Goal: Task Accomplishment & Management: Manage account settings

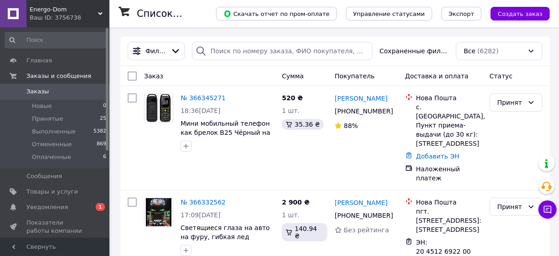
click at [40, 90] on span "Заказы" at bounding box center [37, 92] width 22 height 8
click at [33, 88] on span "Заказы" at bounding box center [37, 92] width 22 height 8
click at [32, 87] on link "Заказы 0" at bounding box center [56, 92] width 112 height 16
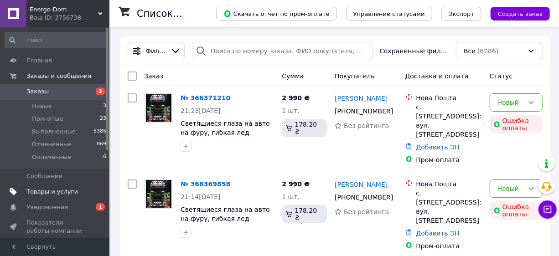
click at [59, 189] on span "Товары и услуги" at bounding box center [52, 192] width 52 height 8
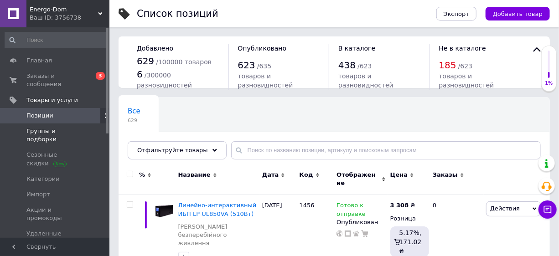
click at [68, 127] on span "Группы и подборки" at bounding box center [55, 135] width 58 height 16
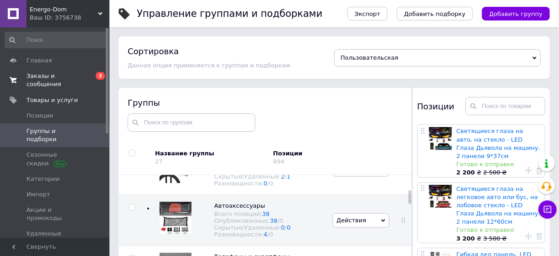
click at [41, 74] on span "Заказы и сообщения" at bounding box center [55, 80] width 58 height 16
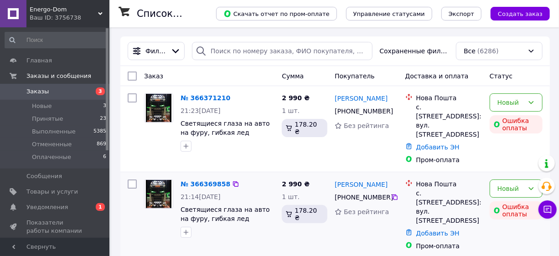
scroll to position [83, 0]
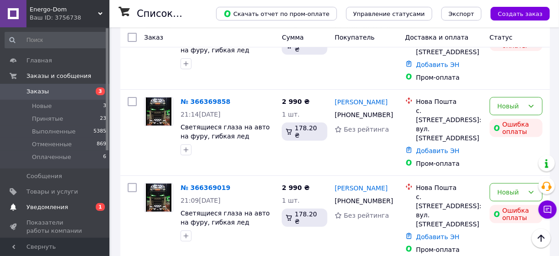
click at [48, 204] on span "Уведомления" at bounding box center [46, 207] width 41 height 8
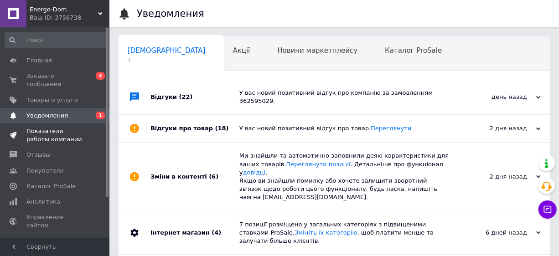
scroll to position [0, 5]
click at [58, 73] on span "Заказы и сообщения" at bounding box center [55, 80] width 58 height 16
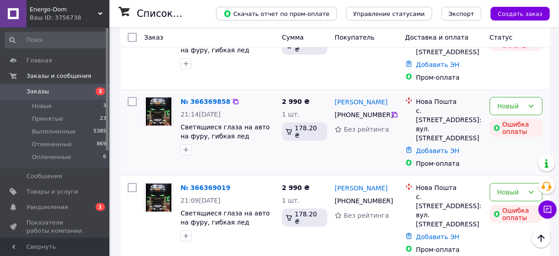
scroll to position [249, 0]
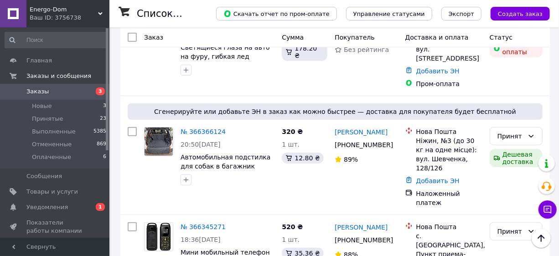
click at [40, 91] on span "Заказы" at bounding box center [37, 92] width 22 height 8
click at [44, 75] on span "Заказы и сообщения" at bounding box center [58, 76] width 65 height 8
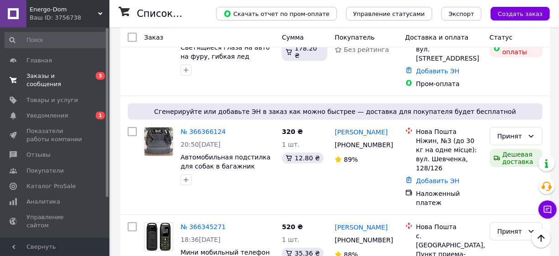
click at [34, 76] on span "Заказы и сообщения" at bounding box center [55, 80] width 58 height 16
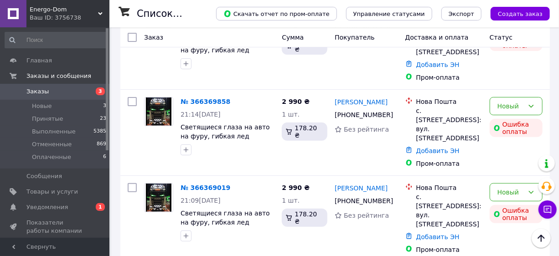
scroll to position [166, 0]
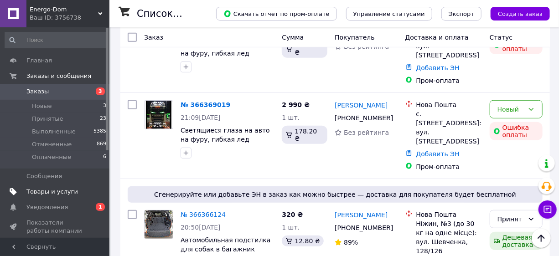
click at [32, 196] on span "Товары и услуги" at bounding box center [52, 192] width 52 height 8
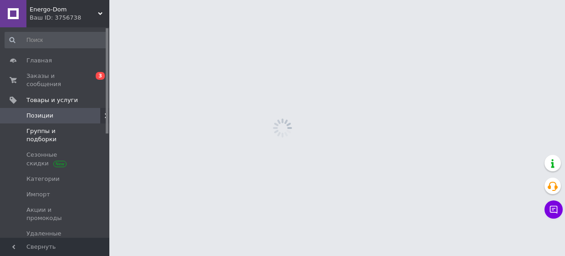
click at [54, 127] on span "Группы и подборки" at bounding box center [55, 135] width 58 height 16
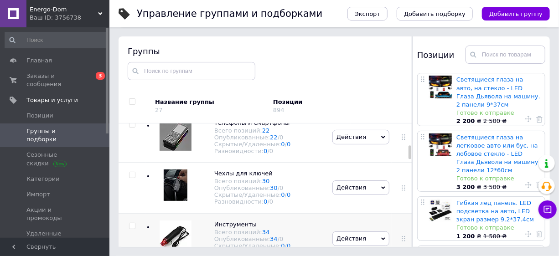
scroll to position [182, 0]
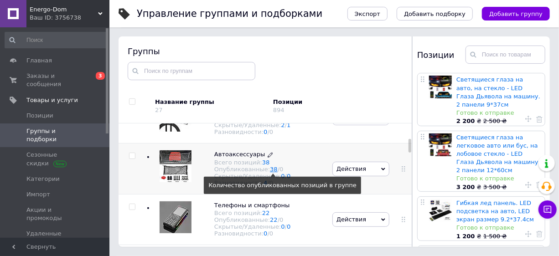
click at [270, 173] on link "38" at bounding box center [274, 169] width 8 height 7
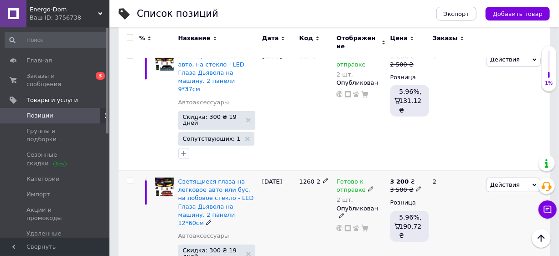
scroll to position [249, 0]
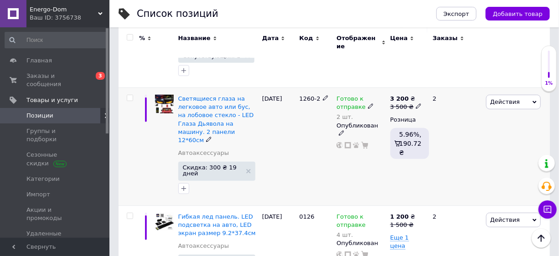
click at [416, 104] on icon at bounding box center [418, 106] width 5 height 5
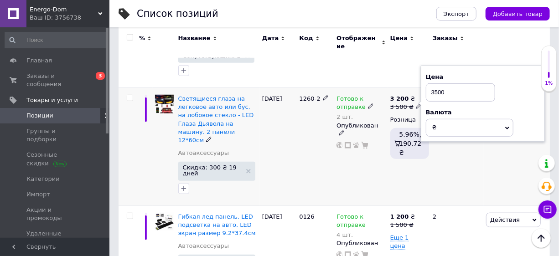
drag, startPoint x: 447, startPoint y: 69, endPoint x: 434, endPoint y: 70, distance: 13.3
click at [434, 83] on input "3500" at bounding box center [460, 92] width 69 height 18
type input "3400"
click at [463, 146] on div "2" at bounding box center [455, 147] width 57 height 118
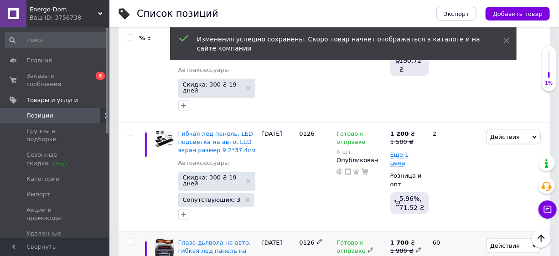
scroll to position [415, 0]
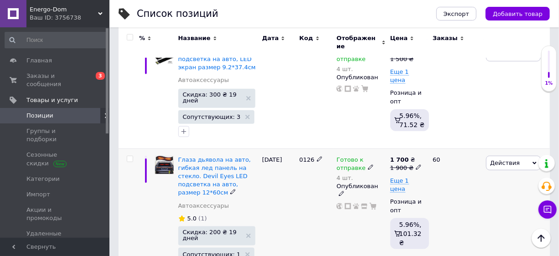
click at [416, 165] on icon at bounding box center [418, 167] width 5 height 5
drag, startPoint x: 447, startPoint y: 117, endPoint x: 434, endPoint y: 120, distance: 14.0
click at [434, 145] on input "1900" at bounding box center [460, 154] width 69 height 18
type input "1800"
drag, startPoint x: 481, startPoint y: 205, endPoint x: 441, endPoint y: 198, distance: 39.7
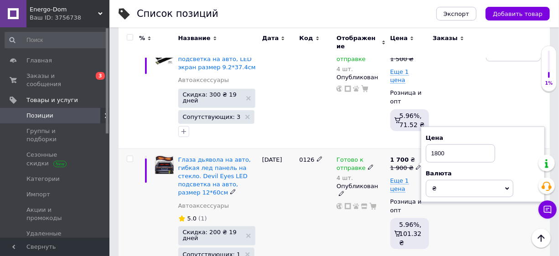
click at [479, 205] on div "60" at bounding box center [455, 218] width 57 height 138
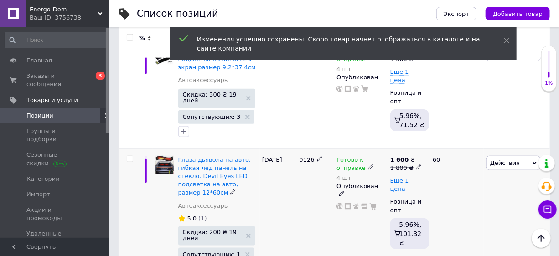
click at [402, 177] on span "Еще 1 цена" at bounding box center [399, 185] width 19 height 16
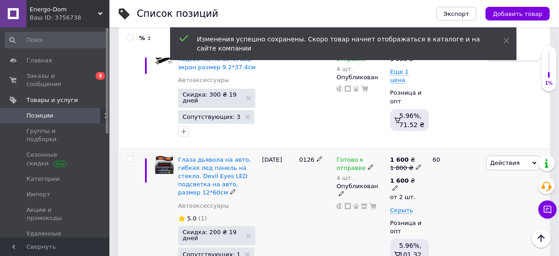
click at [395, 186] on icon at bounding box center [395, 188] width 5 height 5
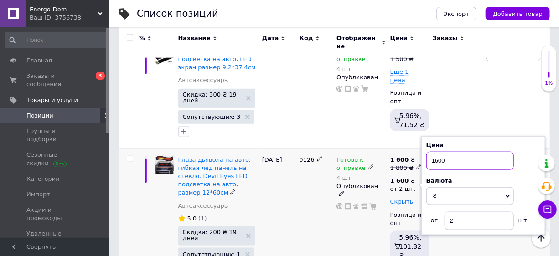
drag, startPoint x: 451, startPoint y: 131, endPoint x: 427, endPoint y: 129, distance: 23.3
click at [427, 152] on input "1600" at bounding box center [470, 161] width 88 height 18
type input "1500"
click at [471, 232] on div "60" at bounding box center [455, 218] width 57 height 138
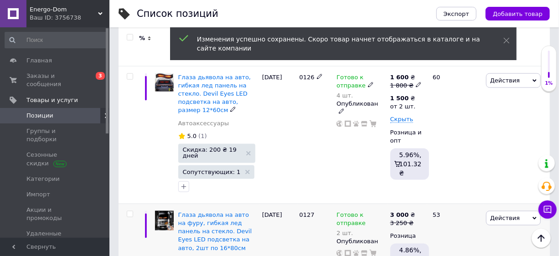
scroll to position [580, 0]
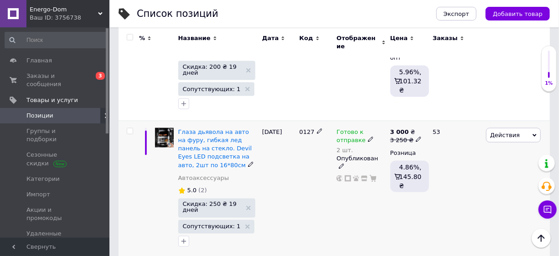
click at [368, 137] on use at bounding box center [370, 139] width 5 height 5
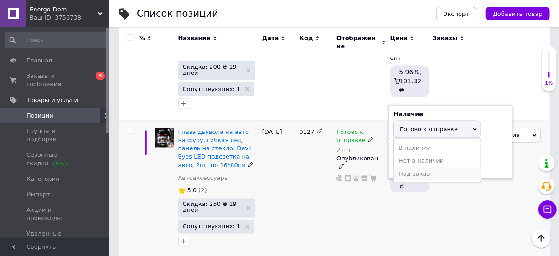
click at [407, 168] on li "Под заказ" at bounding box center [437, 174] width 87 height 13
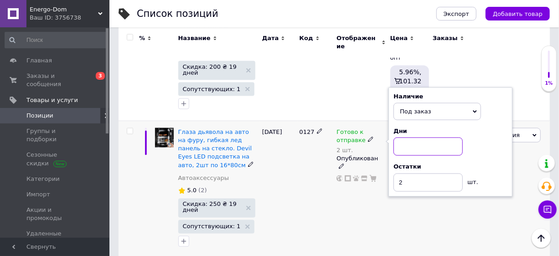
click at [410, 138] on input at bounding box center [428, 147] width 69 height 18
type input "1"
type input "5"
click at [448, 206] on div "53" at bounding box center [455, 190] width 57 height 138
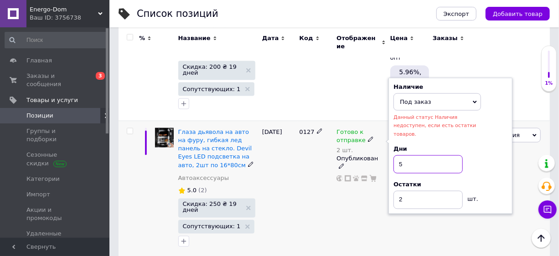
drag, startPoint x: 425, startPoint y: 116, endPoint x: 401, endPoint y: 119, distance: 24.8
click at [401, 156] on input "5" at bounding box center [428, 165] width 69 height 18
type input "5"
drag, startPoint x: 425, startPoint y: 154, endPoint x: 392, endPoint y: 152, distance: 32.9
click at [392, 152] on div "Наличие Под заказ В наличии Нет в наличии Готово к отправке Данный статус Налич…" at bounding box center [451, 146] width 124 height 136
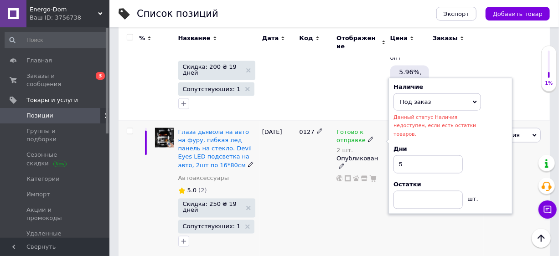
click at [416, 192] on div "3 000 ₴ 3 250 ₴ Розница 4.86%, 145.80 ₴" at bounding box center [407, 190] width 39 height 138
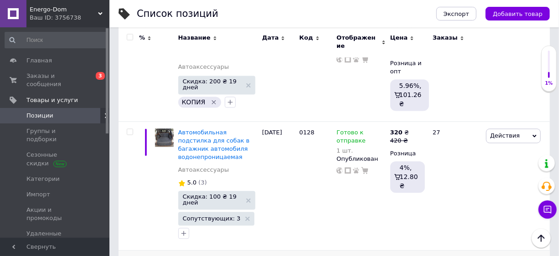
scroll to position [912, 0]
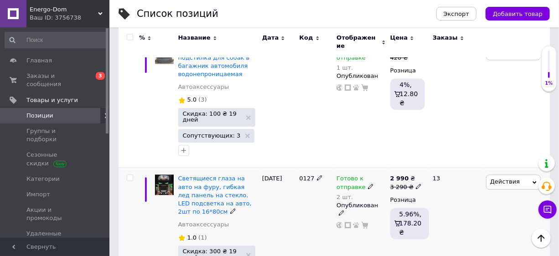
click at [368, 184] on icon at bounding box center [370, 186] width 5 height 5
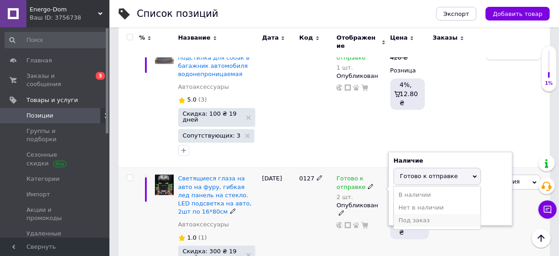
click at [414, 214] on li "Под заказ" at bounding box center [437, 220] width 87 height 13
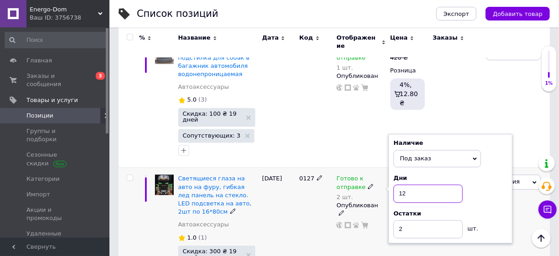
drag, startPoint x: 410, startPoint y: 148, endPoint x: 396, endPoint y: 147, distance: 13.7
click at [396, 185] on input "12" at bounding box center [428, 194] width 69 height 18
type input "5"
drag, startPoint x: 413, startPoint y: 182, endPoint x: 394, endPoint y: 184, distance: 19.3
click at [394, 220] on input "2" at bounding box center [428, 229] width 69 height 18
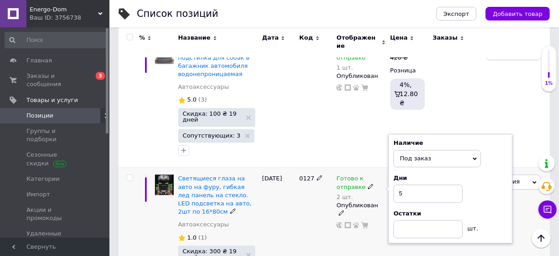
click at [408, 216] on div "2 990 ₴ 3 290 ₴ Розница 5.96%, 178.20 ₴" at bounding box center [407, 229] width 39 height 122
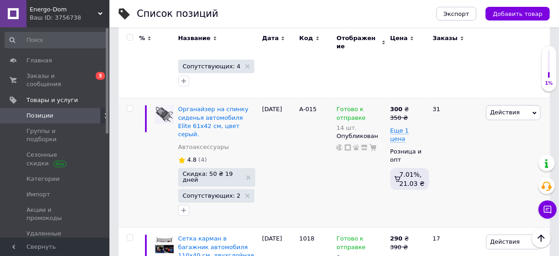
scroll to position [3134, 0]
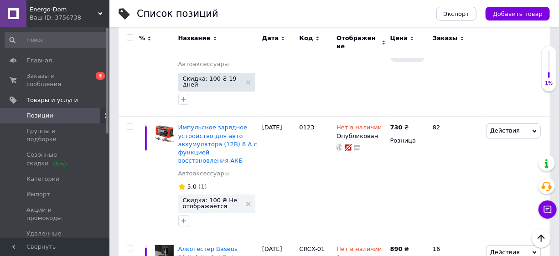
click at [38, 112] on span "Позиции" at bounding box center [39, 116] width 27 height 8
click at [41, 77] on span "Заказы и сообщения" at bounding box center [55, 80] width 58 height 16
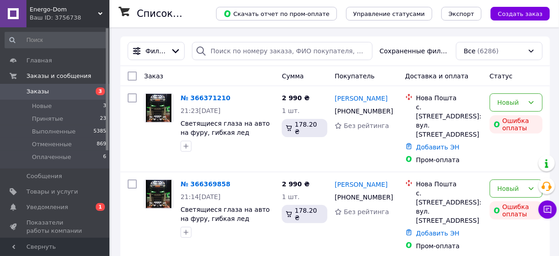
click at [47, 93] on span "Заказы" at bounding box center [55, 92] width 58 height 8
